Goal: Entertainment & Leisure: Consume media (video, audio)

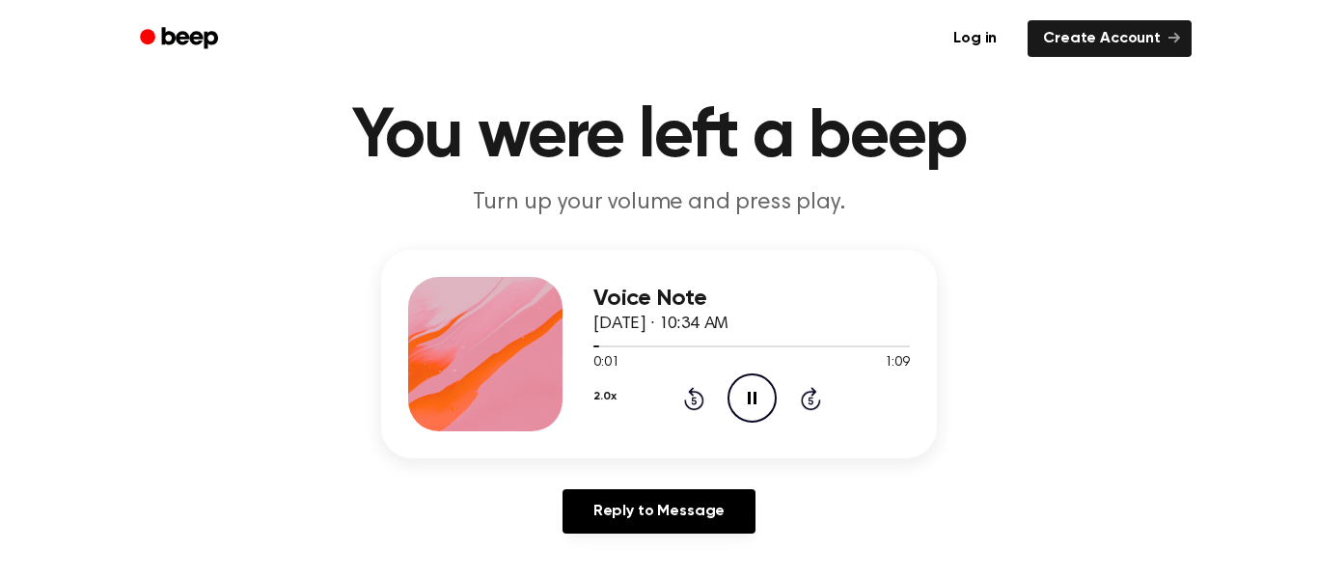
scroll to position [128, 0]
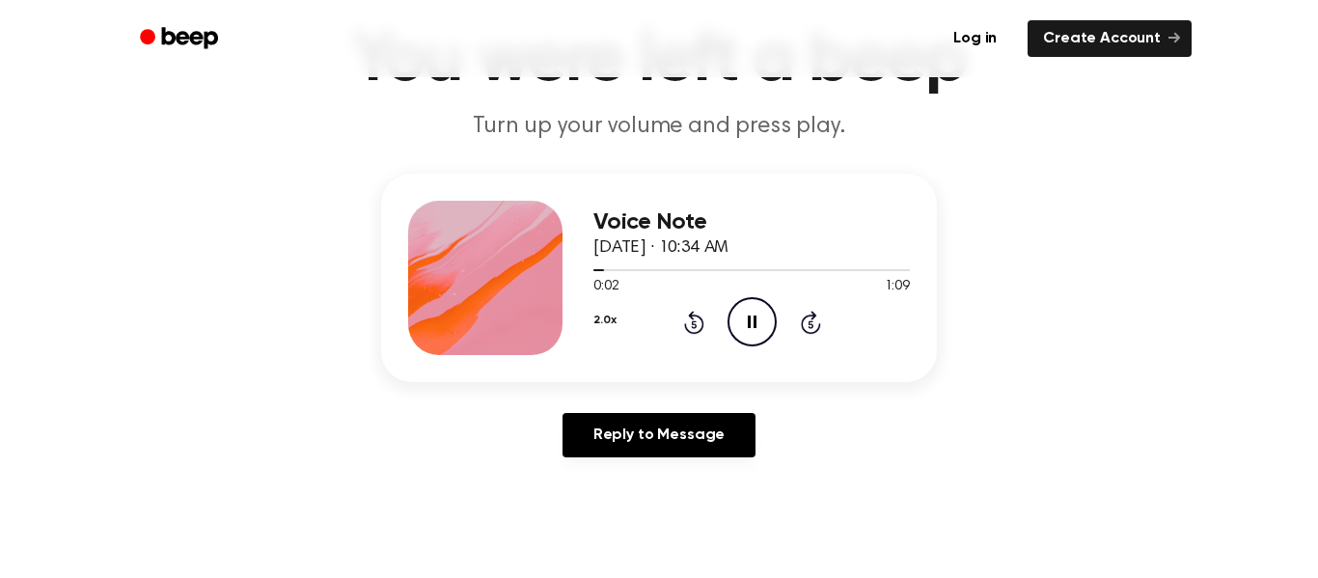
click at [594, 328] on button "2.0x" at bounding box center [605, 320] width 22 height 33
click at [599, 321] on button "2.0x" at bounding box center [605, 320] width 22 height 33
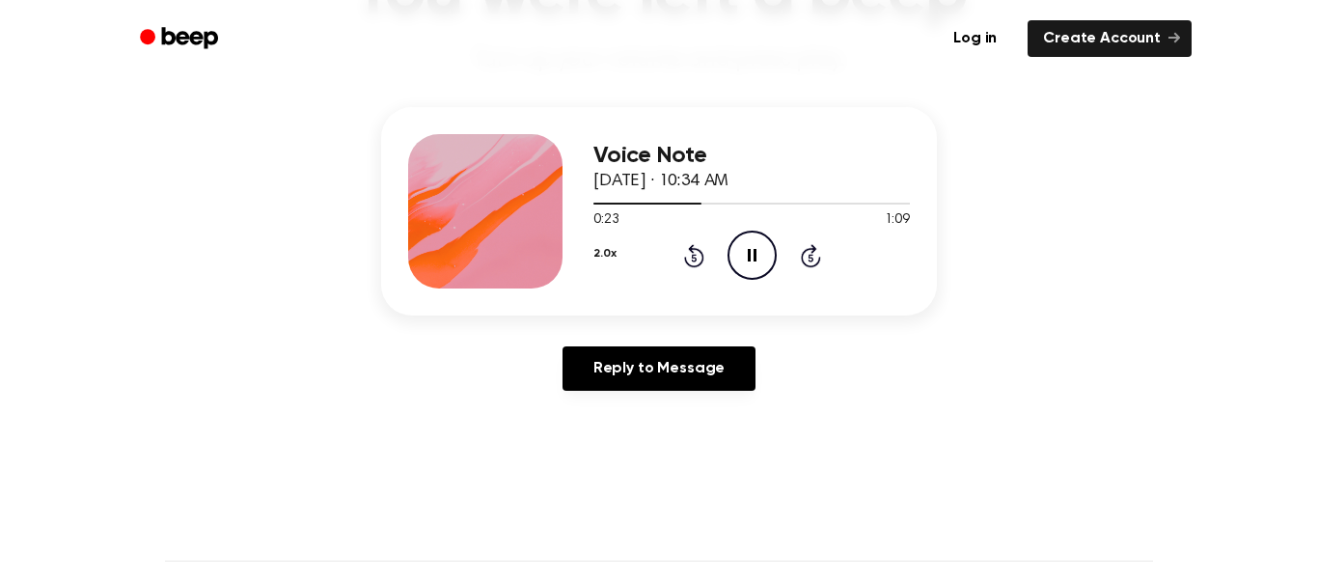
scroll to position [187, 0]
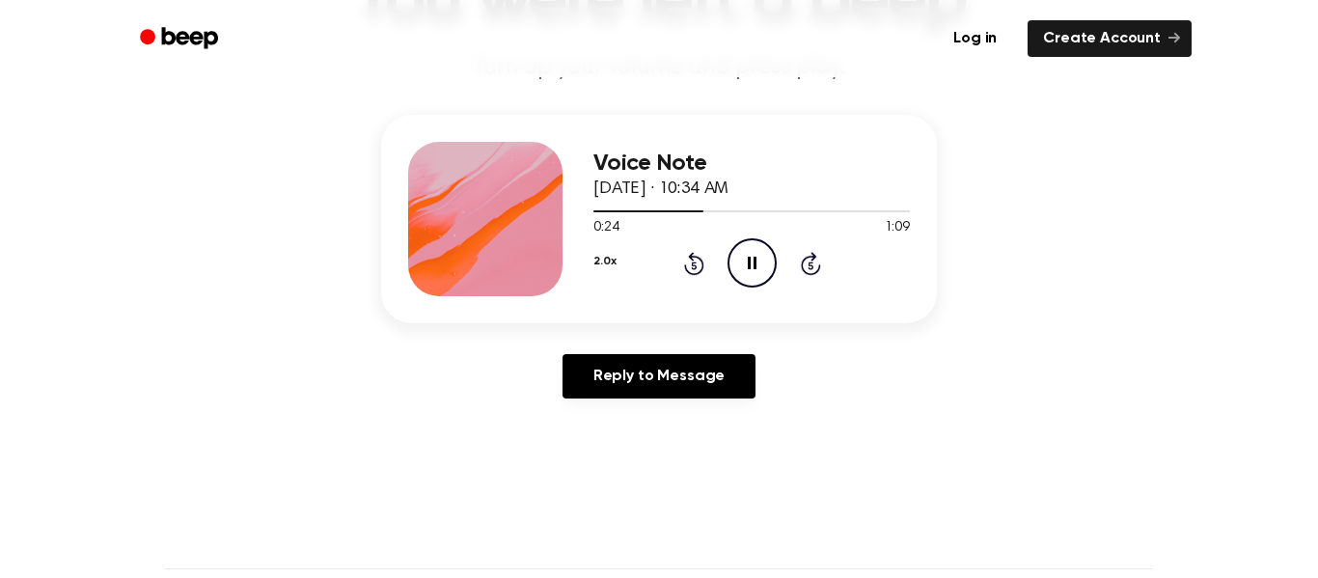
click at [604, 263] on button "2.0x" at bounding box center [605, 261] width 22 height 33
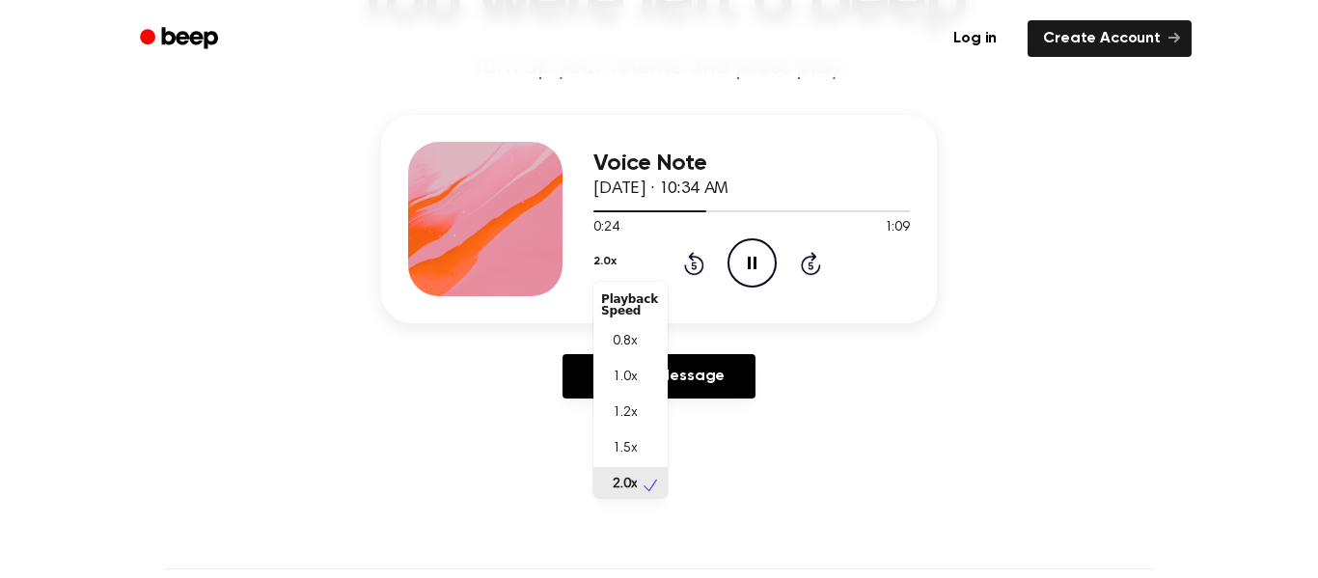
scroll to position [5, 0]
click at [641, 439] on div "1.5x" at bounding box center [631, 445] width 74 height 36
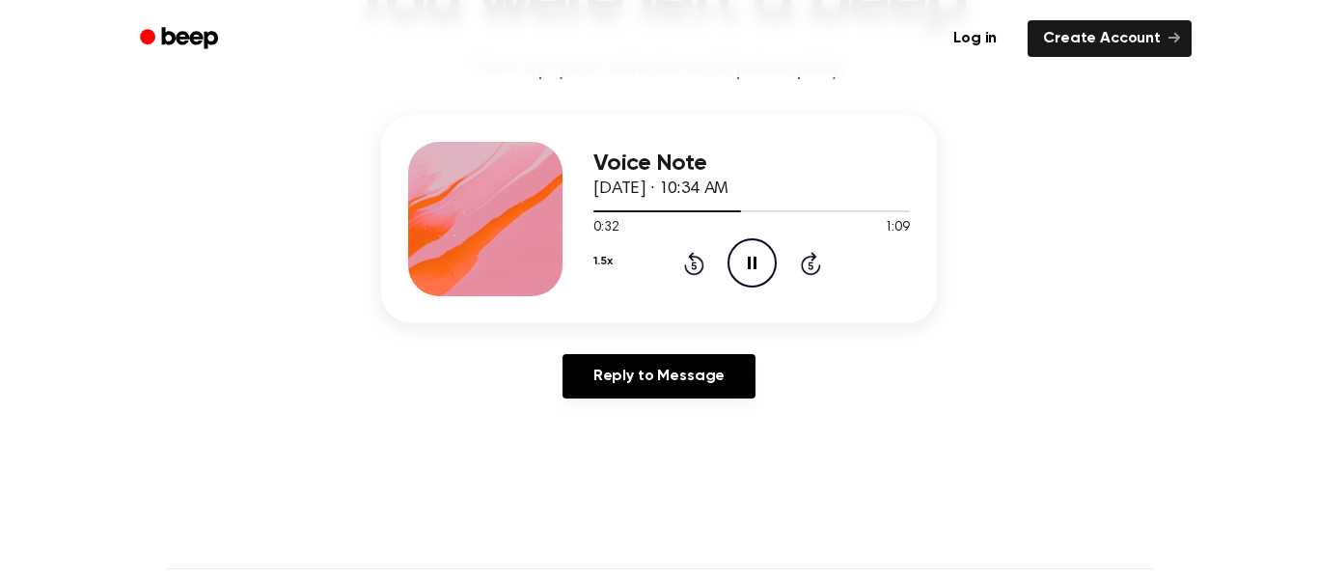
click at [608, 263] on button "1.5x" at bounding box center [603, 261] width 18 height 33
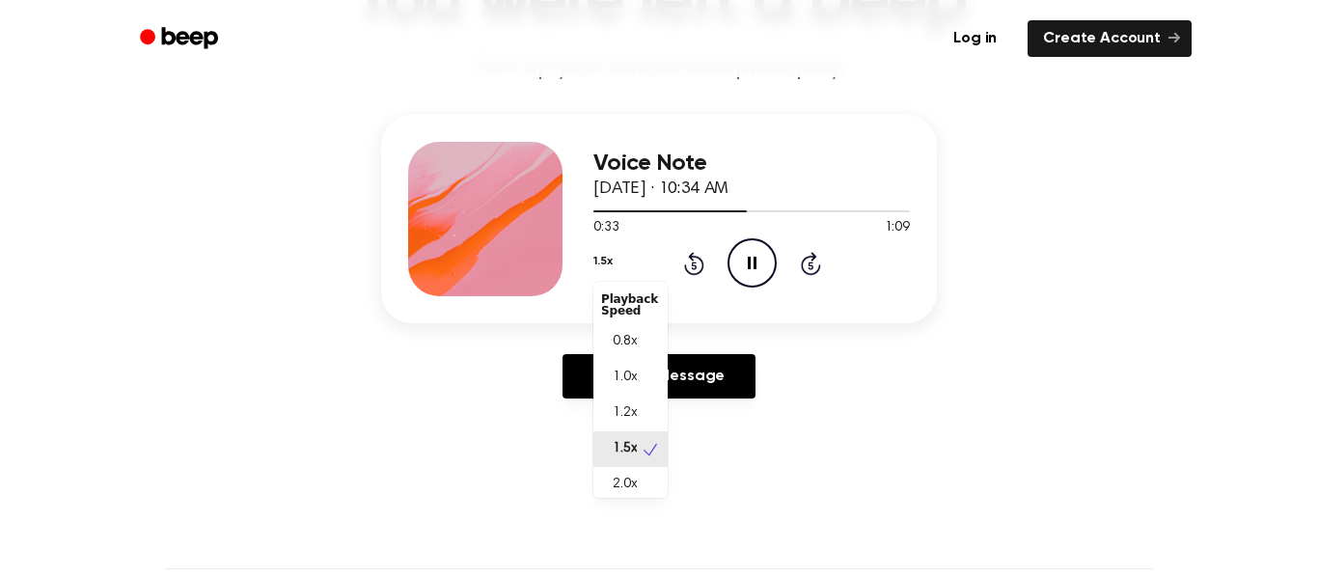
click at [642, 416] on div "1.2x" at bounding box center [631, 414] width 74 height 36
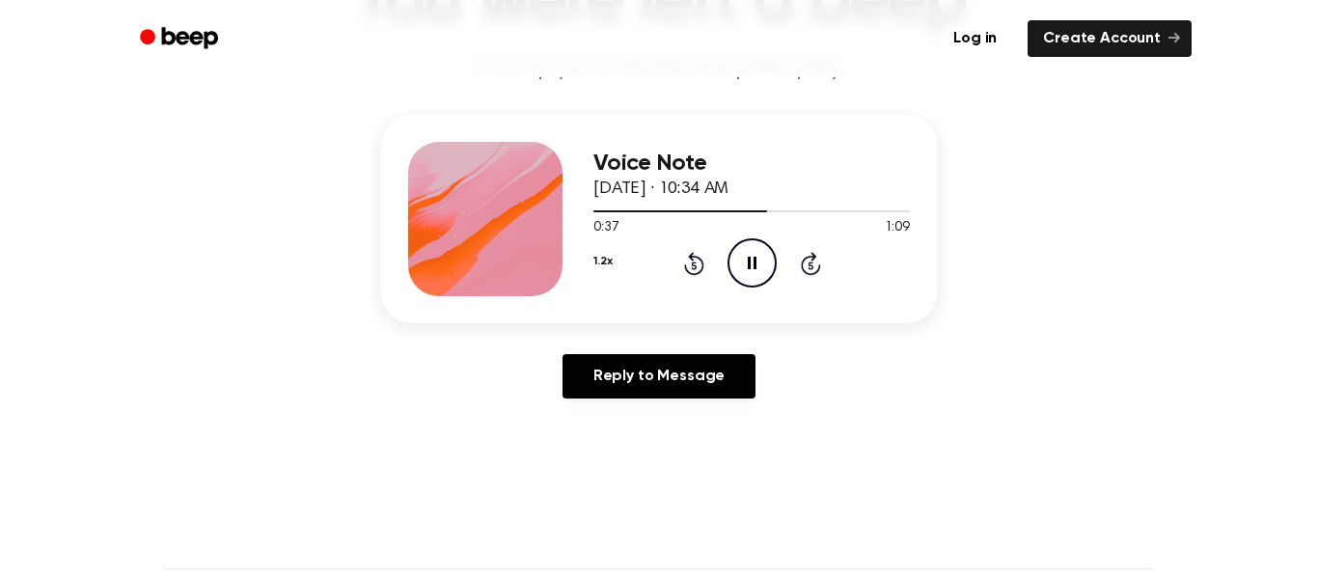
click at [603, 271] on button "1.2x" at bounding box center [603, 261] width 18 height 33
click at [636, 491] on span "2.0x" at bounding box center [625, 485] width 24 height 20
click at [830, 432] on main "You were left a beep Turn up your volume and press play. Voice Note [DATE] · 10…" at bounding box center [659, 408] width 1318 height 1190
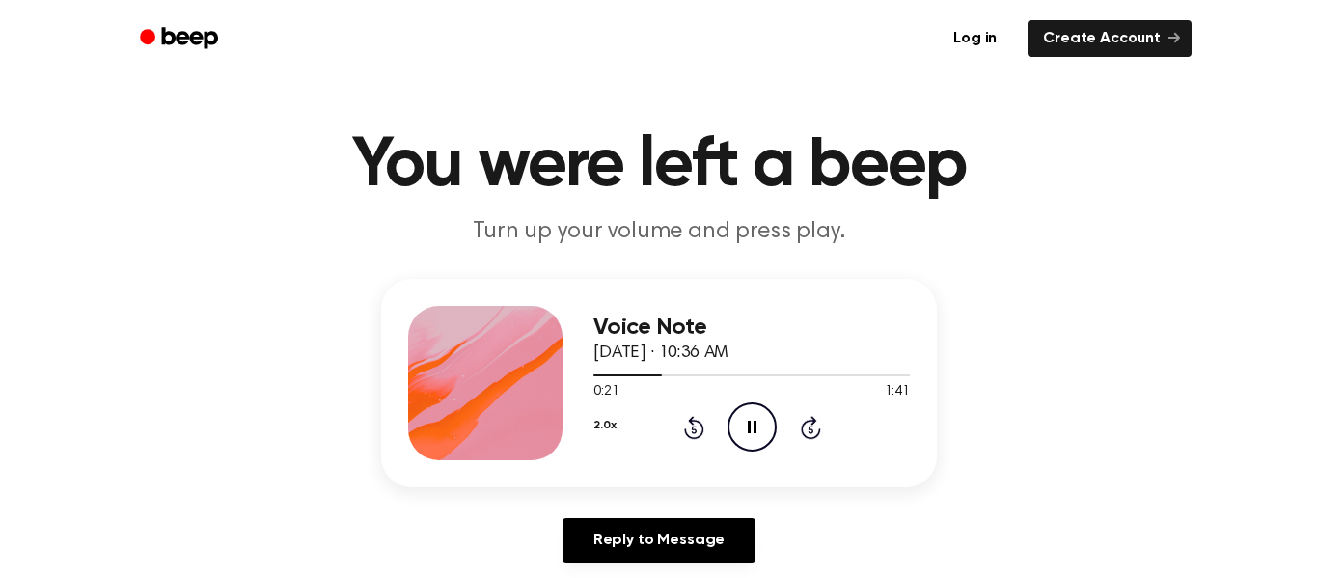
scroll to position [26, 0]
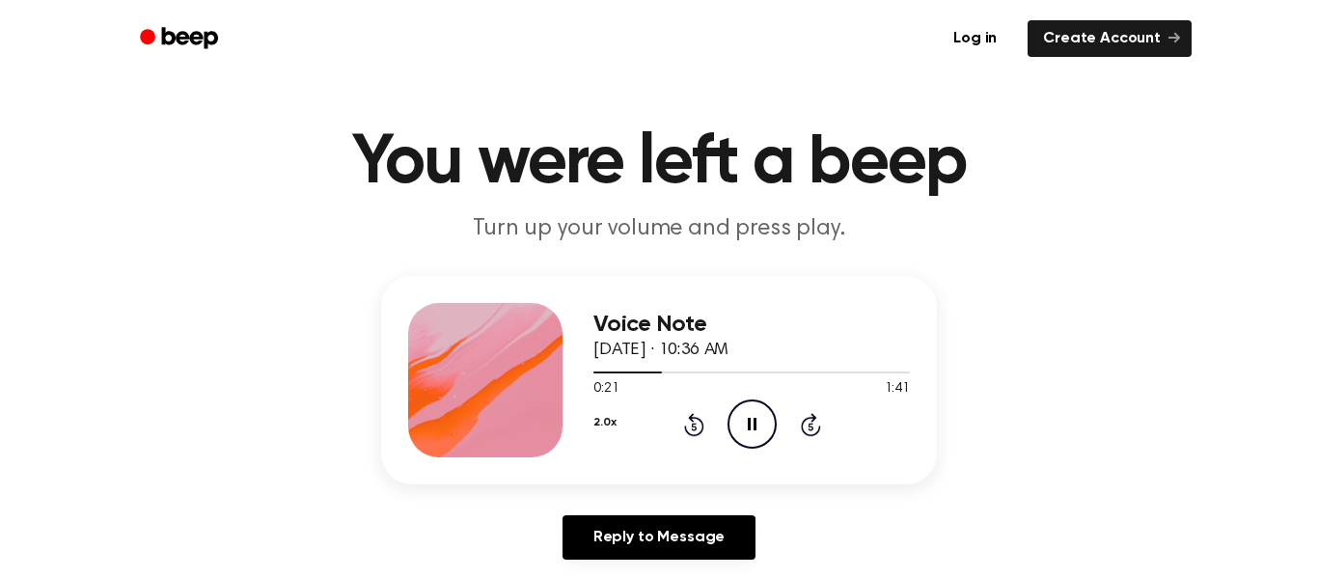
click at [683, 424] on icon "Rewind 5 seconds" at bounding box center [693, 424] width 21 height 25
click at [685, 416] on icon "Rewind 5 seconds" at bounding box center [693, 424] width 21 height 25
click at [698, 417] on icon "Rewind 5 seconds" at bounding box center [693, 424] width 21 height 25
click at [694, 427] on icon at bounding box center [693, 427] width 5 height 8
click at [700, 431] on icon at bounding box center [694, 424] width 20 height 23
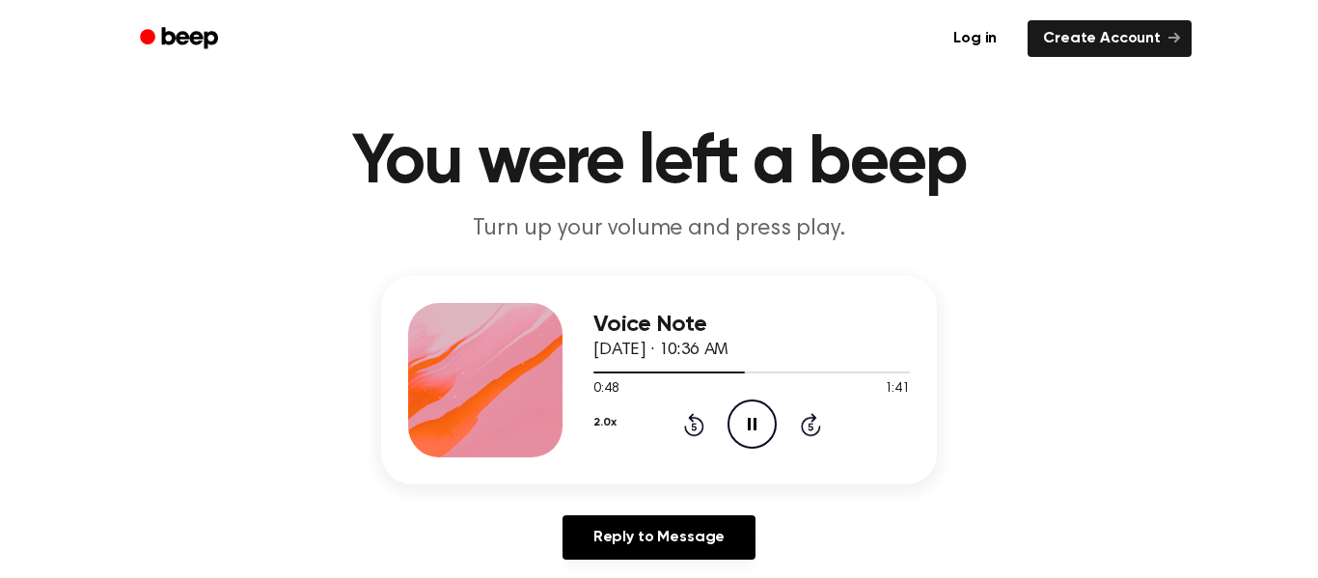
click at [700, 429] on icon "Rewind 5 seconds" at bounding box center [693, 424] width 21 height 25
click at [700, 453] on div "Voice Note October 7, 2024 · 10:36 AM 0:43 1:41 Your browser does not support t…" at bounding box center [752, 380] width 317 height 154
click at [694, 427] on icon at bounding box center [693, 427] width 5 height 8
click at [694, 428] on icon "Rewind 5 seconds" at bounding box center [693, 424] width 21 height 25
click at [694, 426] on icon "Rewind 5 seconds" at bounding box center [693, 424] width 21 height 25
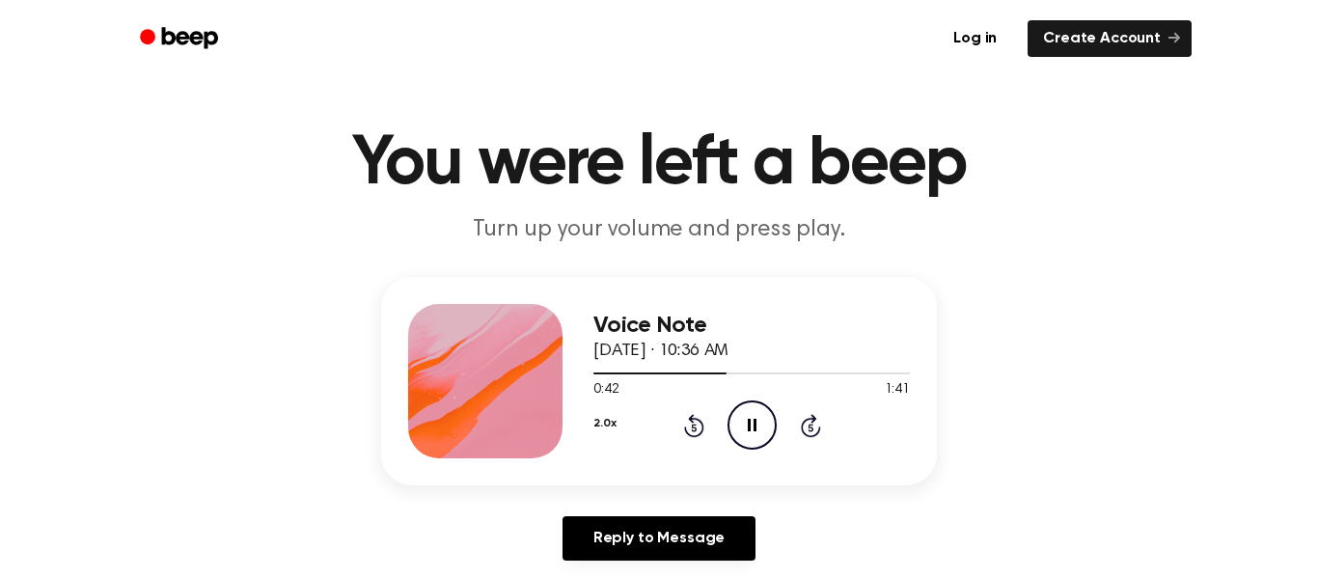
click at [694, 457] on div "Voice Note October 7, 2024 · 10:36 AM 0:42 1:41 Your browser does not support t…" at bounding box center [752, 381] width 317 height 154
click at [686, 432] on icon at bounding box center [694, 425] width 20 height 23
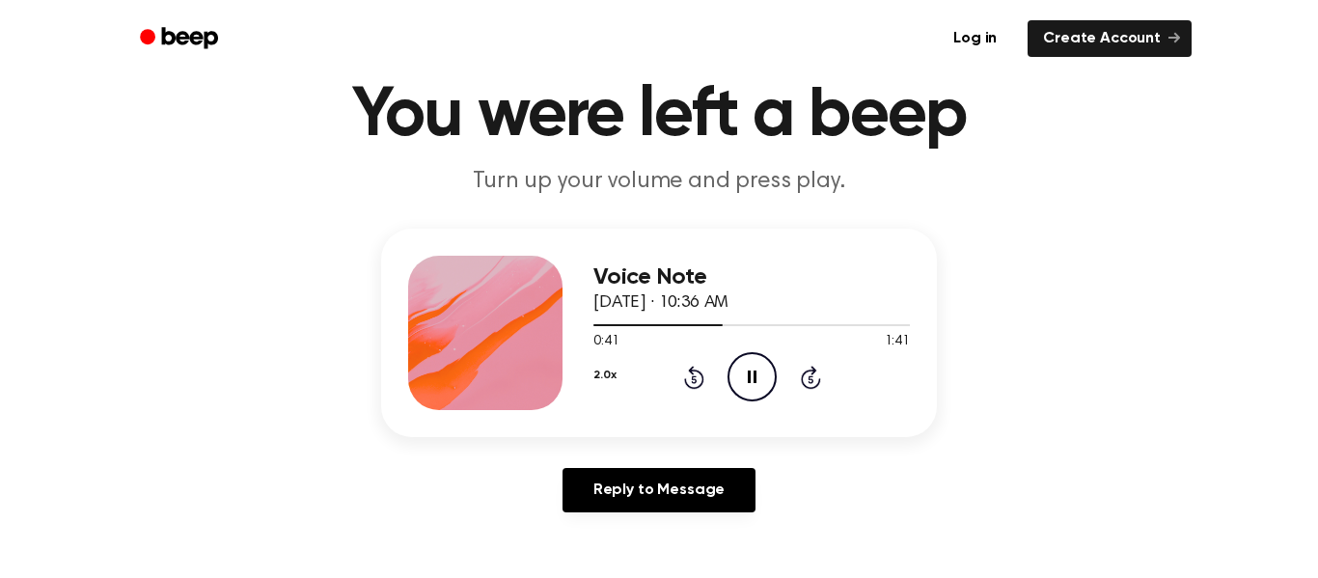
scroll to position [71, 0]
